Goal: Information Seeking & Learning: Find specific page/section

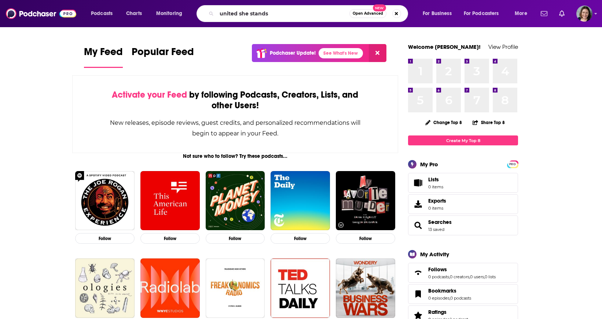
type input "united she stands"
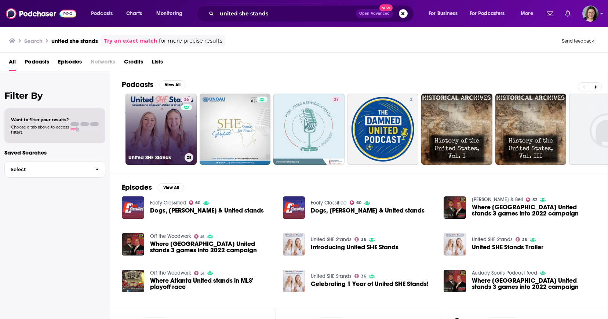
click at [149, 124] on link "36 United SHE Stands" at bounding box center [160, 129] width 71 height 71
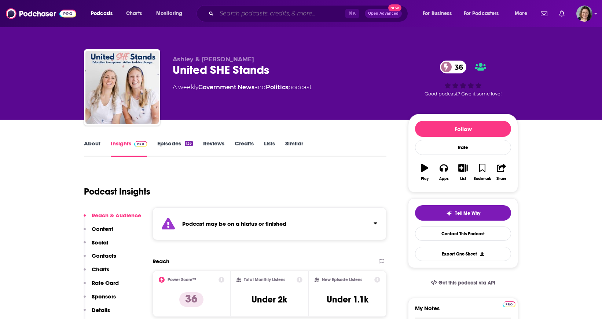
click at [261, 15] on input "Search podcasts, credits, & more..." at bounding box center [281, 14] width 129 height 12
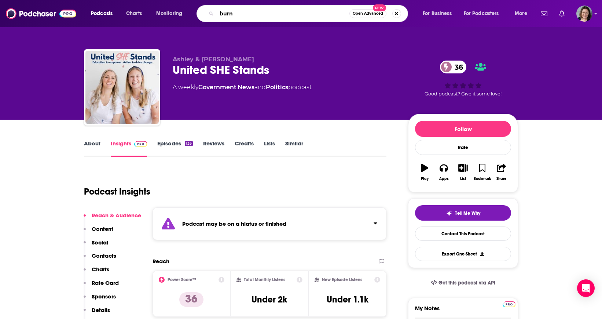
type input "burnt"
